Goal: Task Accomplishment & Management: Manage account settings

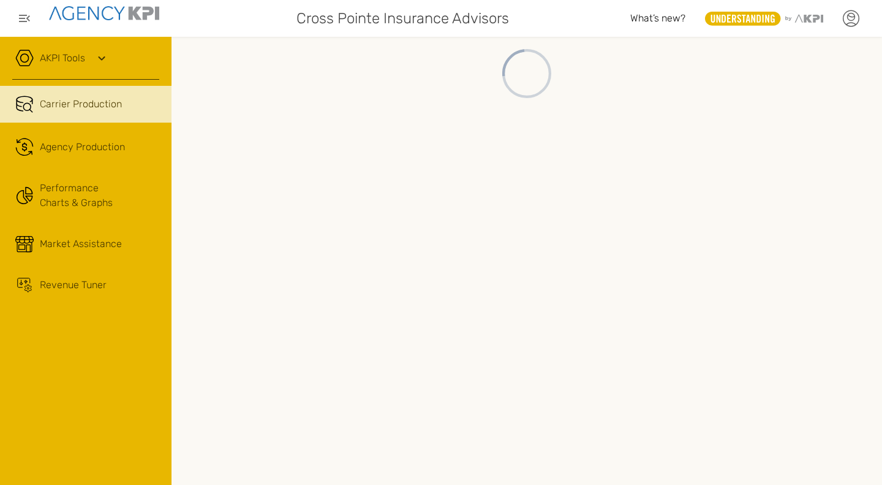
click at [696, 23] on icon at bounding box center [851, 18] width 18 height 18
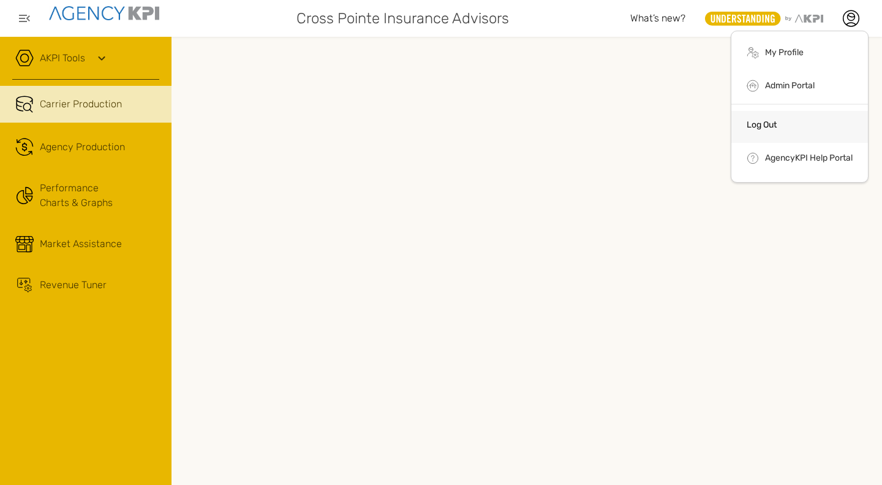
click at [696, 124] on link "Log Out" at bounding box center [762, 124] width 30 height 10
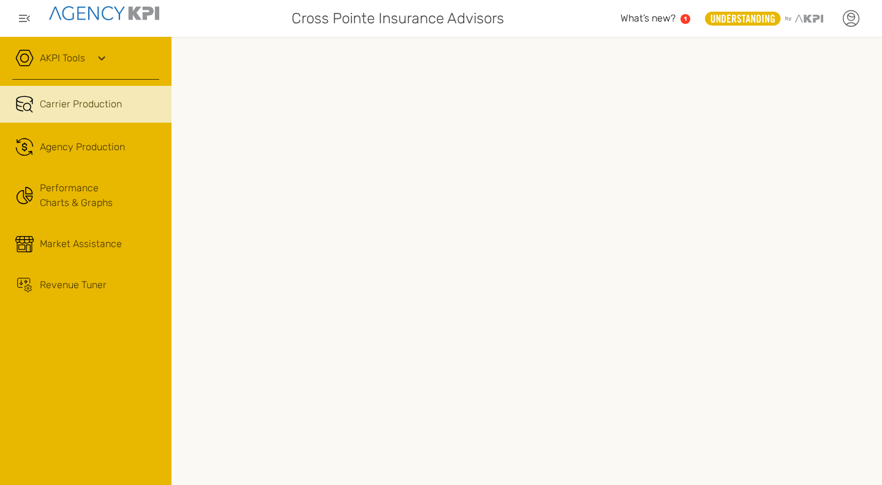
click at [845, 15] on icon at bounding box center [851, 18] width 18 height 18
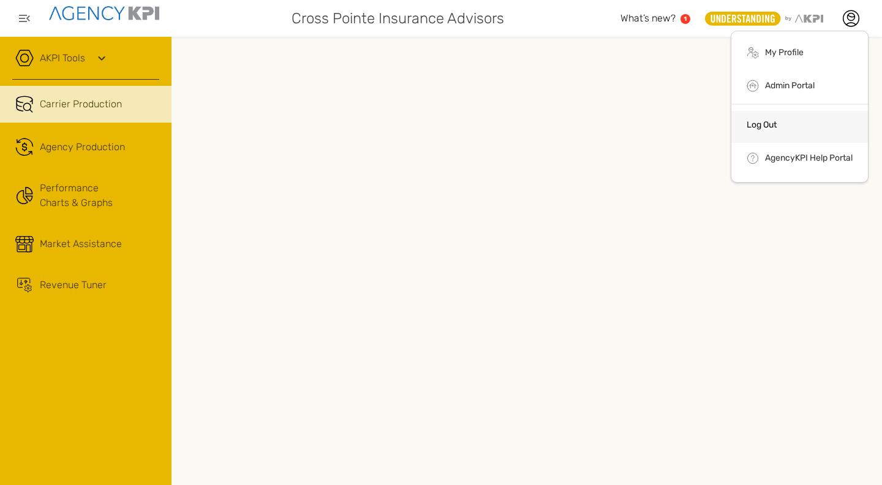
click at [773, 111] on li "Log Out" at bounding box center [799, 127] width 137 height 32
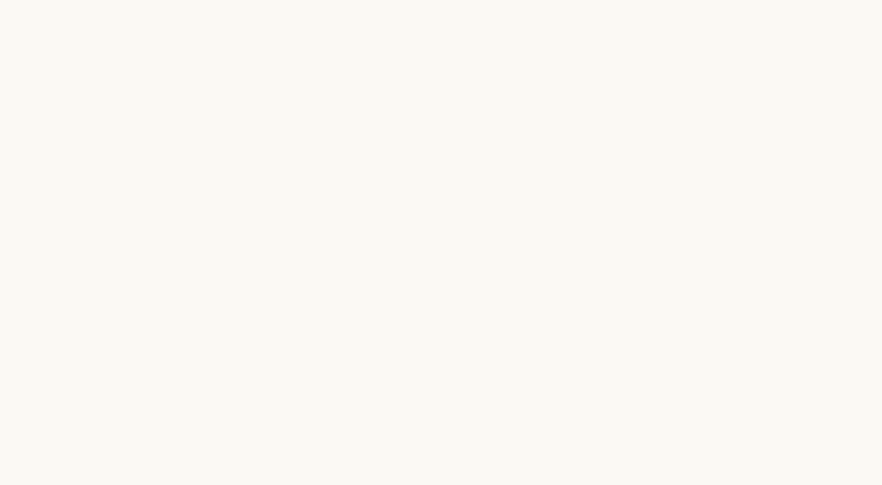
click at [342, 249] on div at bounding box center [441, 242] width 882 height 485
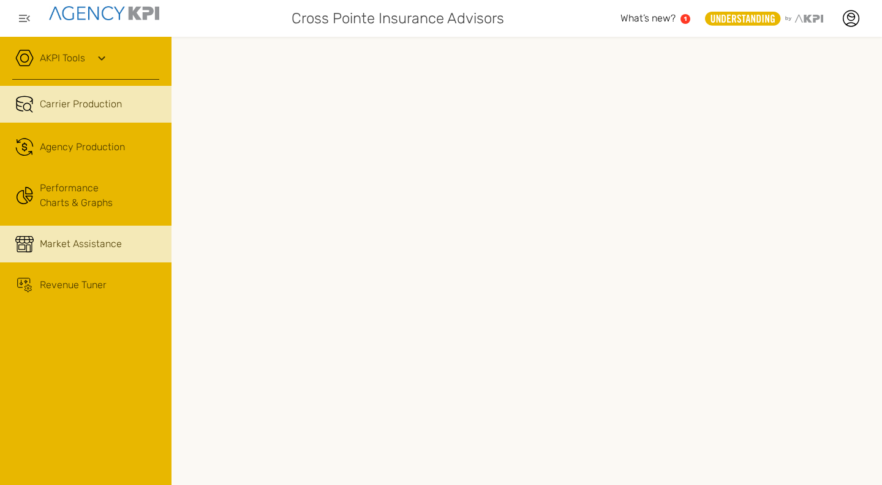
click at [45, 243] on span "Market Assistance" at bounding box center [81, 243] width 82 height 15
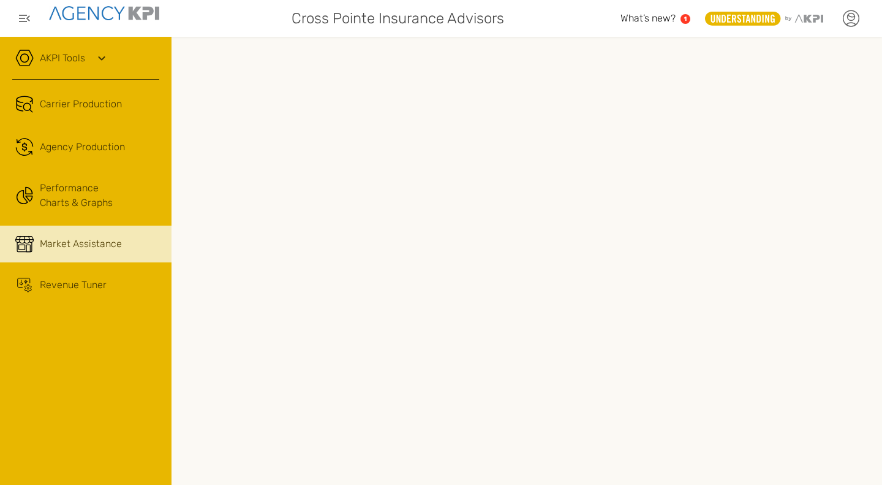
click at [860, 19] on div at bounding box center [851, 18] width 31 height 31
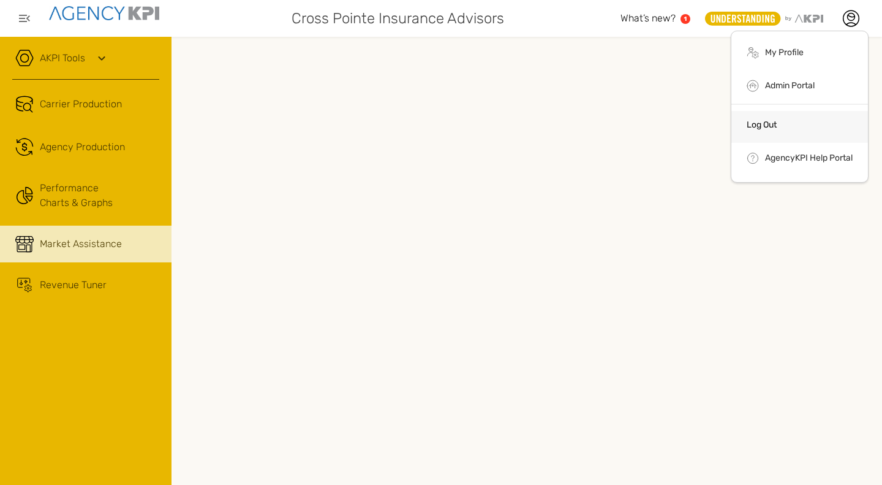
click at [759, 119] on link "Log Out" at bounding box center [762, 124] width 30 height 10
